Goal: Task Accomplishment & Management: Use online tool/utility

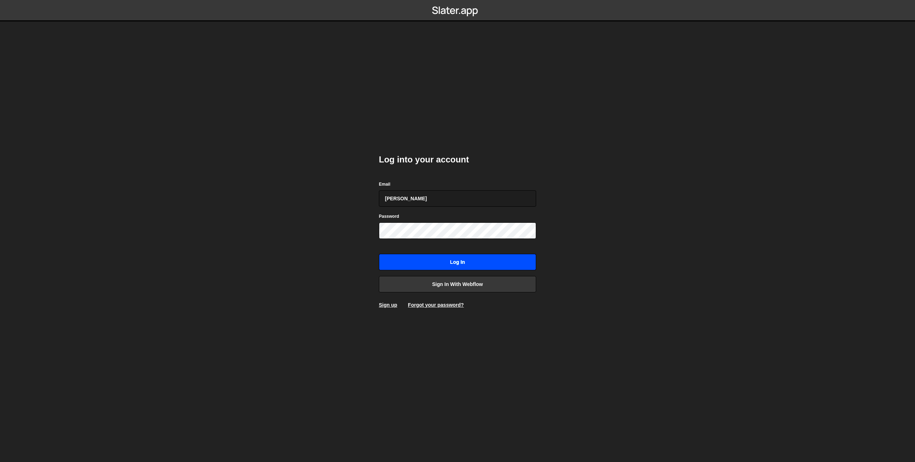
click at [456, 267] on input "Log in" at bounding box center [457, 262] width 157 height 16
click at [419, 199] on input "[PERSON_NAME]" at bounding box center [457, 198] width 157 height 16
type input "[PERSON_NAME]"
type input "[EMAIL_ADDRESS][DOMAIN_NAME]"
click at [379, 254] on input "Log in" at bounding box center [457, 262] width 157 height 16
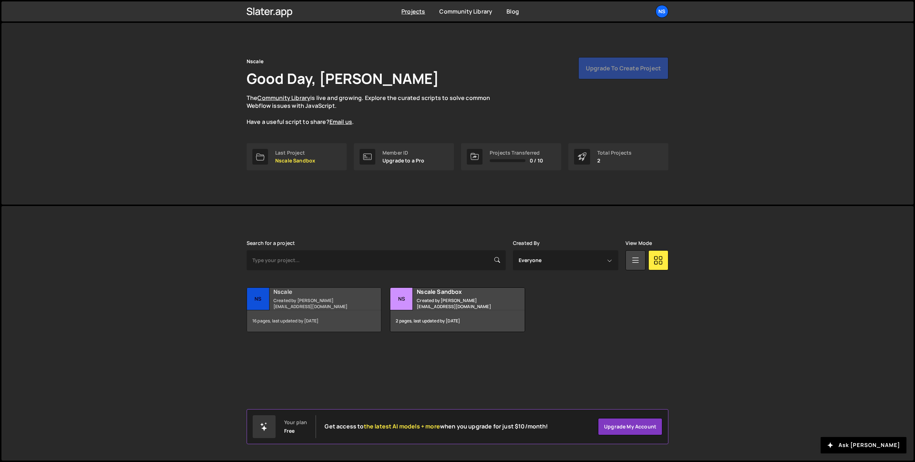
click at [293, 301] on small "Created by doug@dougturner.co.uk" at bounding box center [316, 304] width 86 height 12
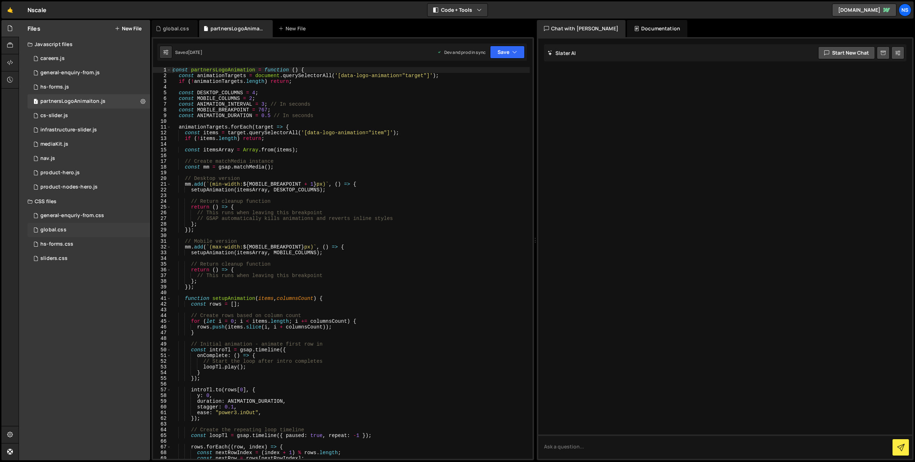
click at [80, 231] on div "global.css 0" at bounding box center [89, 230] width 123 height 14
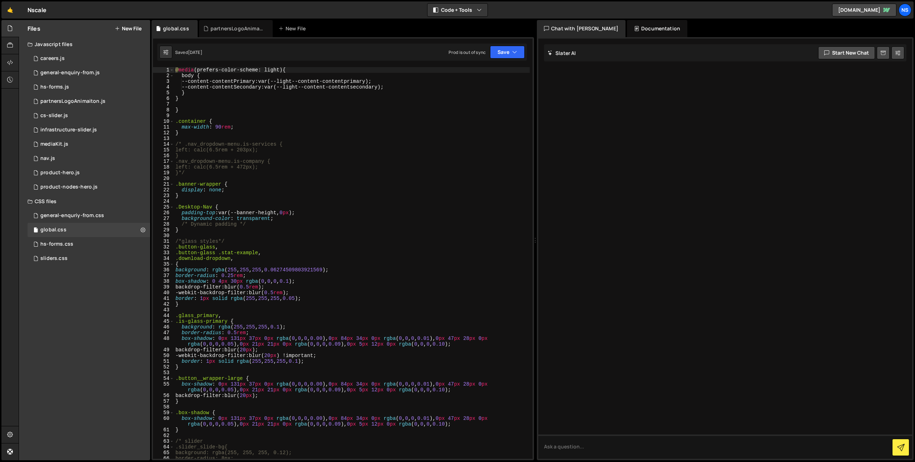
type textarea "/* Dynamic padding */"
click at [322, 224] on div "@ media (prefers-color-scheme: light) { body { --content-contentPrimary : var(-…" at bounding box center [352, 269] width 356 height 404
click at [526, 71] on span at bounding box center [524, 72] width 5 height 5
paste input ".nav_dropdown-menu"
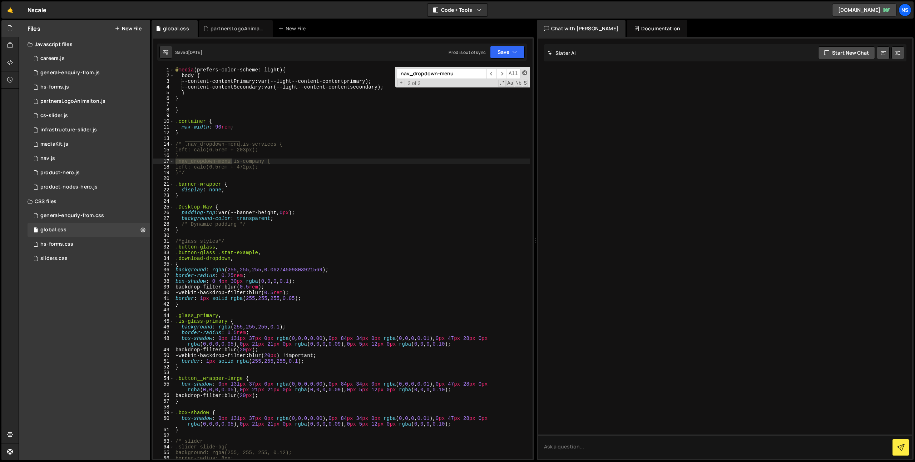
type input ".nav_dropdown-menu"
click at [525, 71] on span at bounding box center [524, 72] width 5 height 5
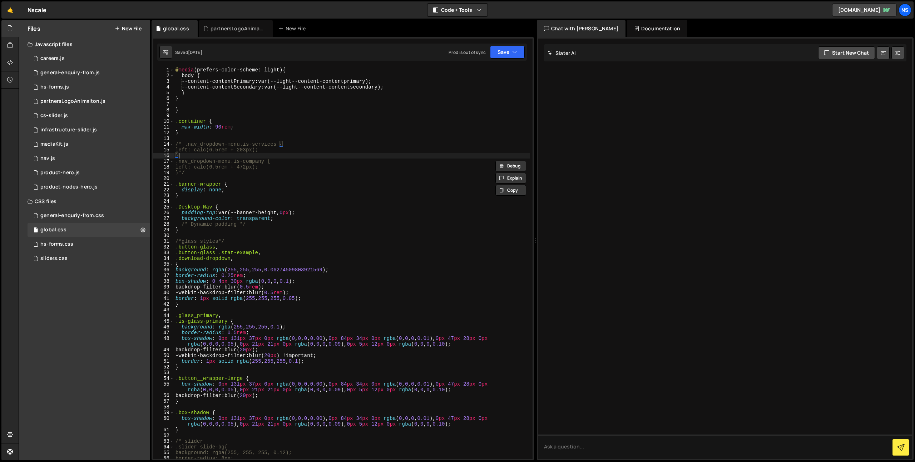
click at [297, 154] on div "@ media (prefers-color-scheme: light) { body { --content-contentPrimary : var(-…" at bounding box center [352, 269] width 356 height 404
type textarea "}"
click at [115, 217] on div "general-enquriy-from.css 0" at bounding box center [89, 216] width 123 height 14
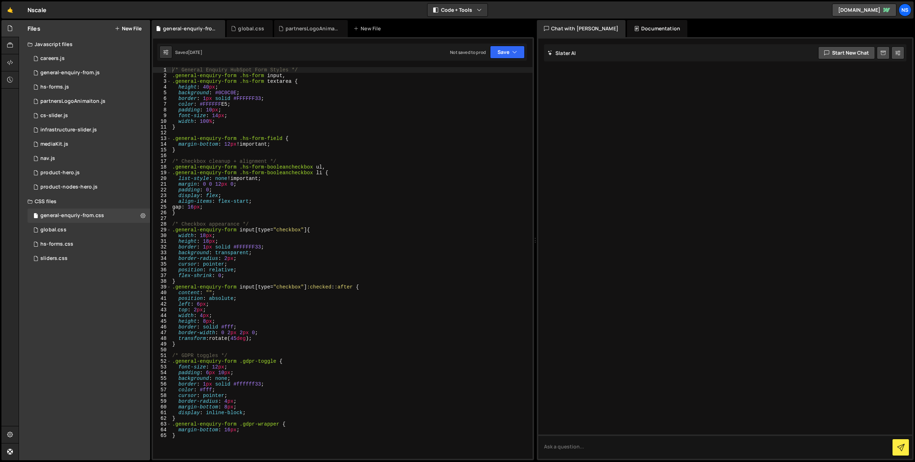
type textarea "}"
click at [268, 211] on div "/* General Enquiry HubSpot Form Styles */ .general-enquiry-form .hs-form input …" at bounding box center [352, 269] width 362 height 404
type input ".nav_dropdown-menu"
click at [50, 247] on div "hs-forms.css" at bounding box center [56, 244] width 33 height 6
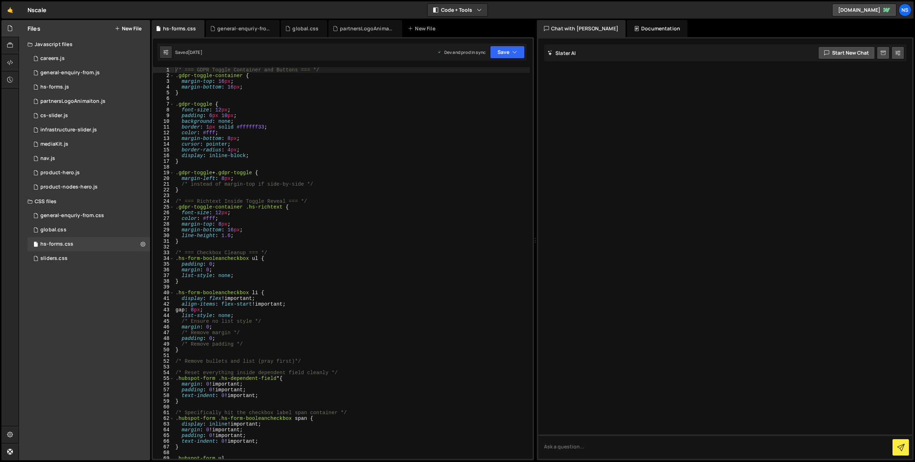
type textarea ".gdpr-toggle-container .hs-richtext {"
click at [244, 205] on div "/* === GDPR Toggle Container and Buttons === */ .gdpr-toggle-container { margin…" at bounding box center [352, 269] width 356 height 404
type input ".nav_dropdown-menu"
click at [61, 265] on div "sliders.css 0" at bounding box center [89, 259] width 123 height 14
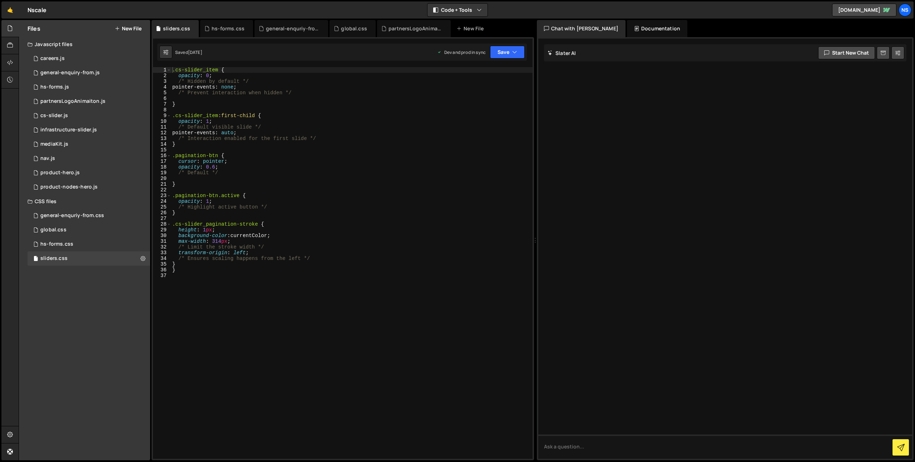
type textarea "background-color: currentColor;"
click at [313, 237] on div ".cs-slider_item { opacity : 0 ; /* Hidden by default */ pointer-events : none ;…" at bounding box center [352, 269] width 362 height 404
type input ".nav_dropdown-menu"
click at [531, 73] on div ".nav_dropdown-menu ​ ​ All Replace All + 0 of 0 .* Aa \b S" at bounding box center [465, 77] width 135 height 20
click at [530, 71] on div ".nav_dropdown-menu ​ ​ All Replace All + 0 of 0 .* Aa \b S" at bounding box center [465, 77] width 135 height 20
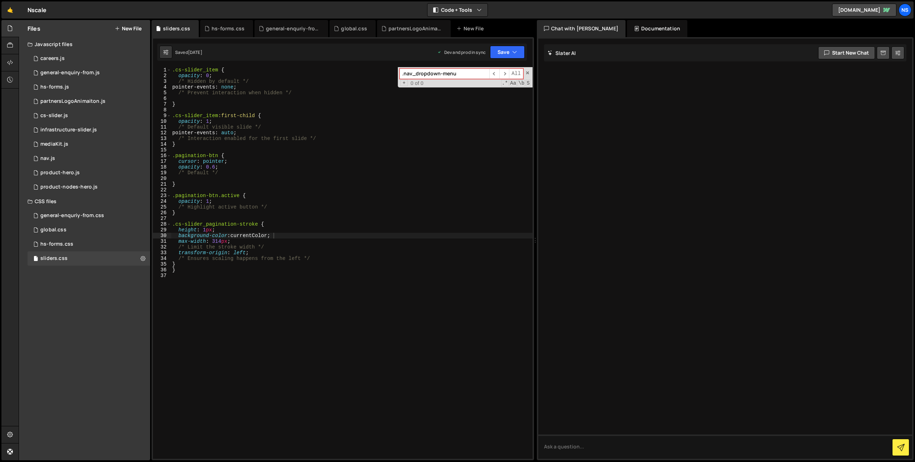
click at [528, 70] on div ".nav_dropdown-menu ​ ​ All Replace All + 0 of 0 .* Aa \b S" at bounding box center [465, 77] width 135 height 20
click at [528, 70] on span at bounding box center [527, 72] width 5 height 5
